Goal: Information Seeking & Learning: Learn about a topic

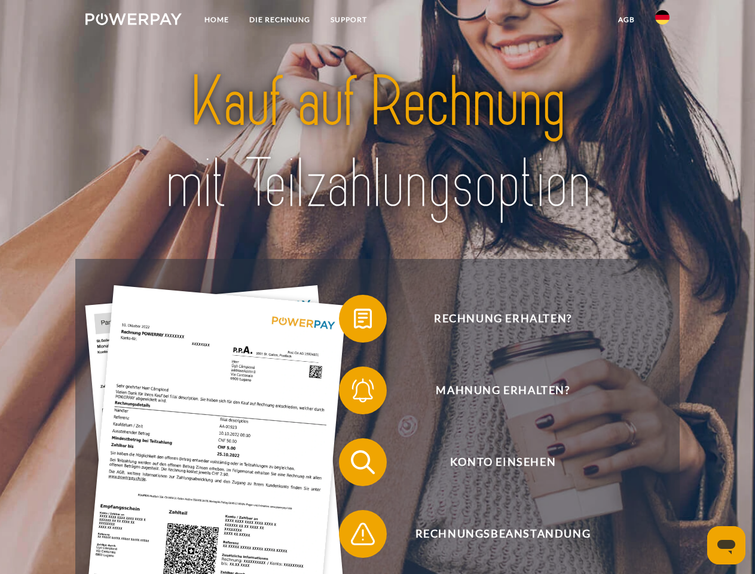
click at [133, 21] on img at bounding box center [134, 19] width 96 height 12
click at [663, 21] on img at bounding box center [662, 17] width 14 height 14
click at [626, 20] on link "agb" at bounding box center [626, 20] width 37 height 22
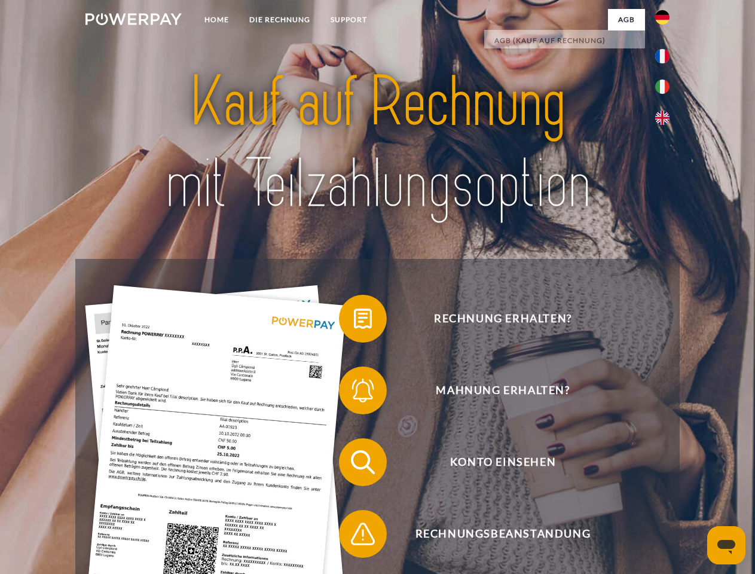
click at [354, 321] on span at bounding box center [345, 319] width 60 height 60
click at [354, 393] on span at bounding box center [345, 391] width 60 height 60
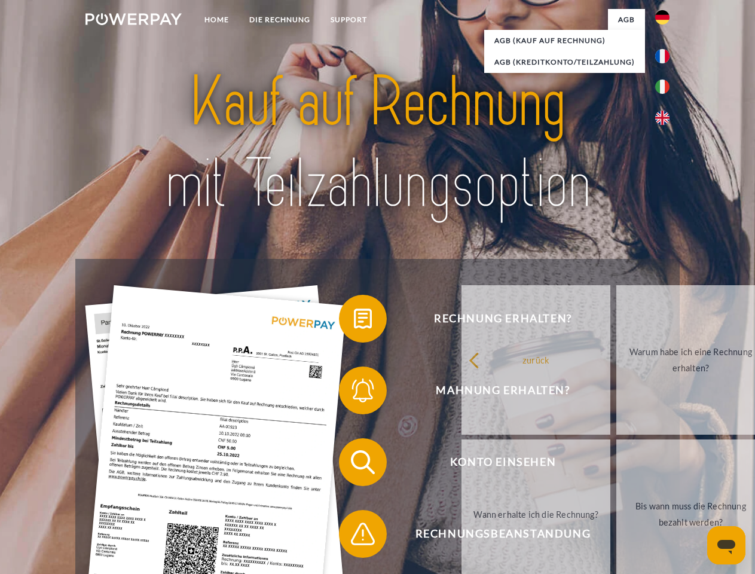
click at [617, 465] on link "Bis wann muss die Rechnung bezahlt werden?" at bounding box center [691, 515] width 149 height 150
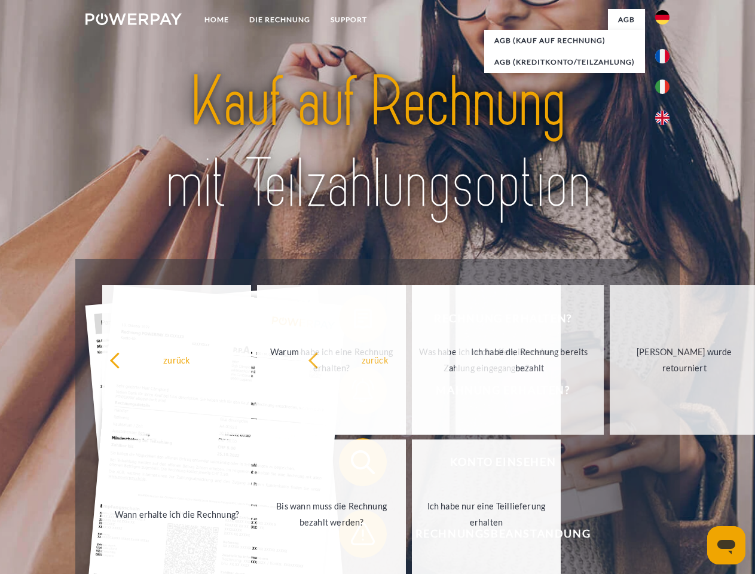
click at [354, 536] on span at bounding box center [345, 534] width 60 height 60
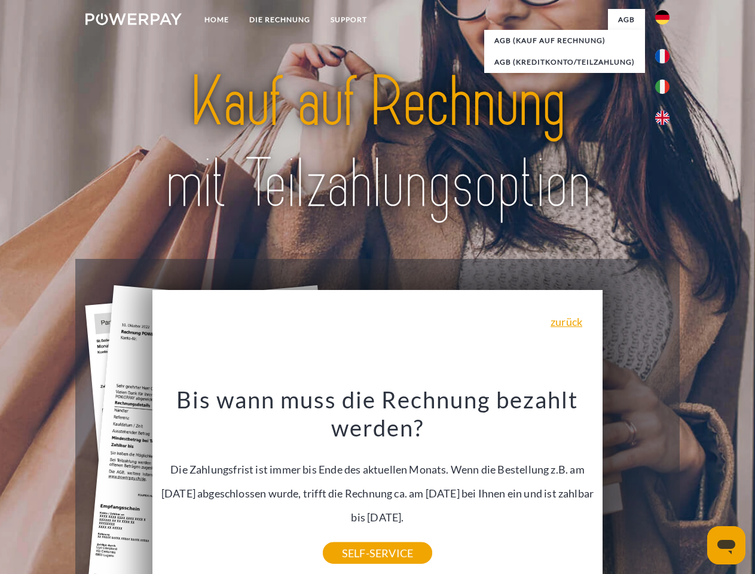
click at [727, 545] on icon "Messaging-Fenster öffnen" at bounding box center [727, 547] width 18 height 14
